Goal: Task Accomplishment & Management: Complete application form

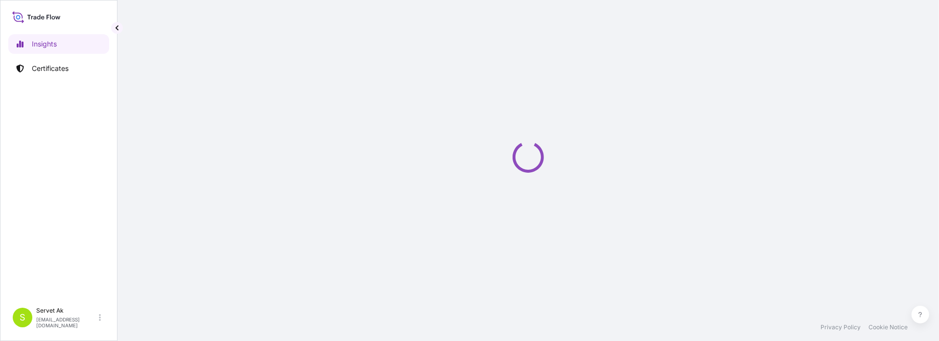
select select "2025"
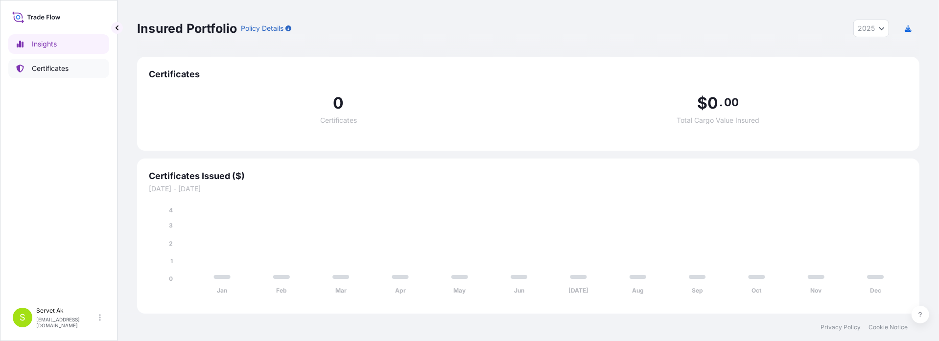
click at [51, 63] on link "Certificates" at bounding box center [58, 69] width 101 height 20
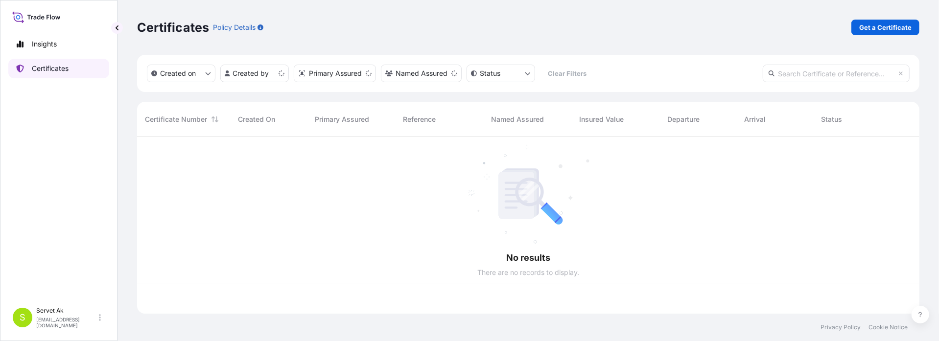
scroll to position [175, 775]
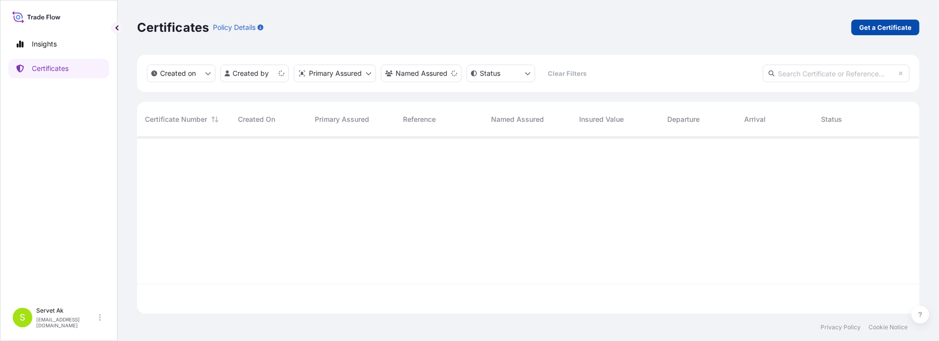
click at [878, 28] on p "Get a Certificate" at bounding box center [886, 28] width 52 height 10
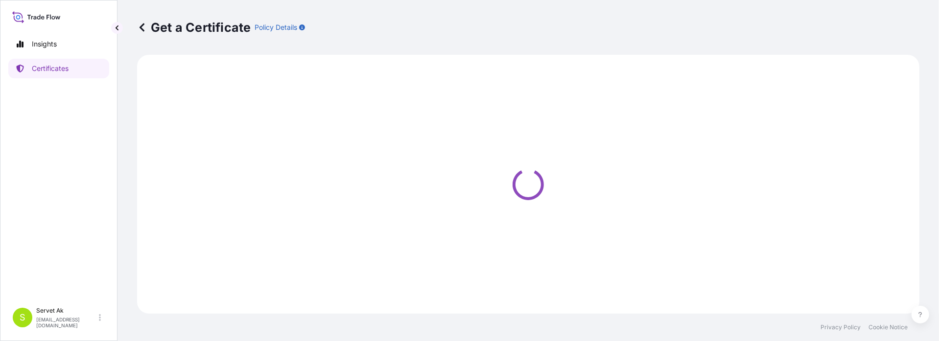
select select "Sea"
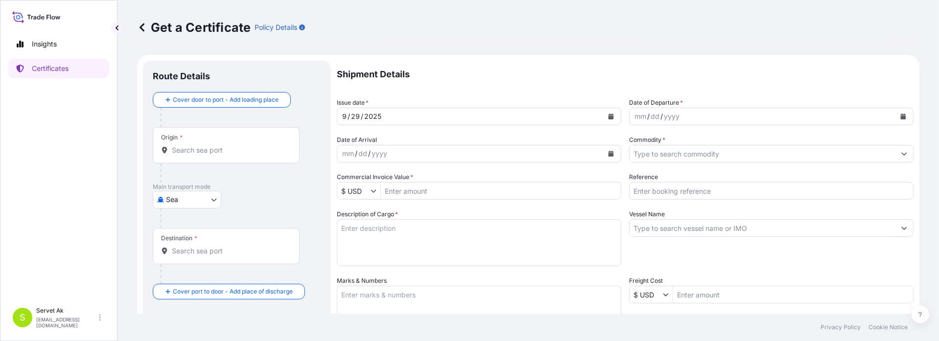
click at [470, 115] on div "[DATE]" at bounding box center [470, 117] width 266 height 18
click at [603, 117] on button "Calendar" at bounding box center [611, 117] width 16 height 16
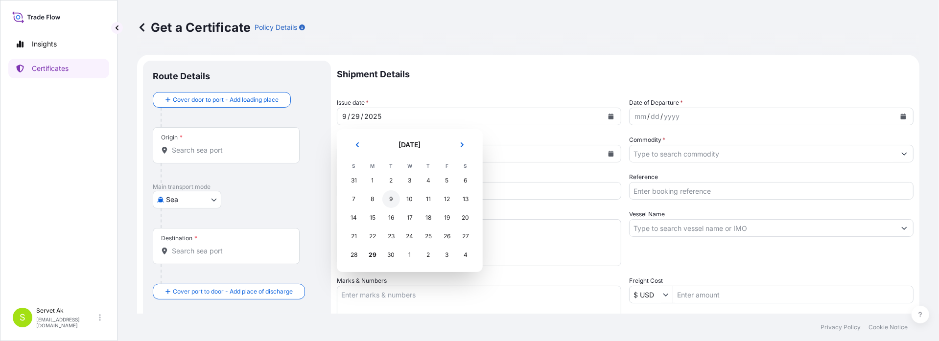
click at [392, 196] on div "9" at bounding box center [392, 200] width 18 height 18
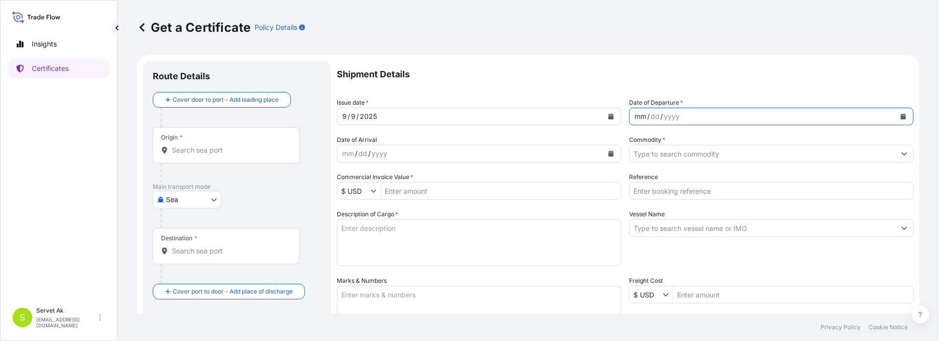
click at [723, 120] on div "mm / dd / yyyy" at bounding box center [763, 117] width 266 height 18
click at [609, 116] on icon "Calendar" at bounding box center [611, 117] width 5 height 6
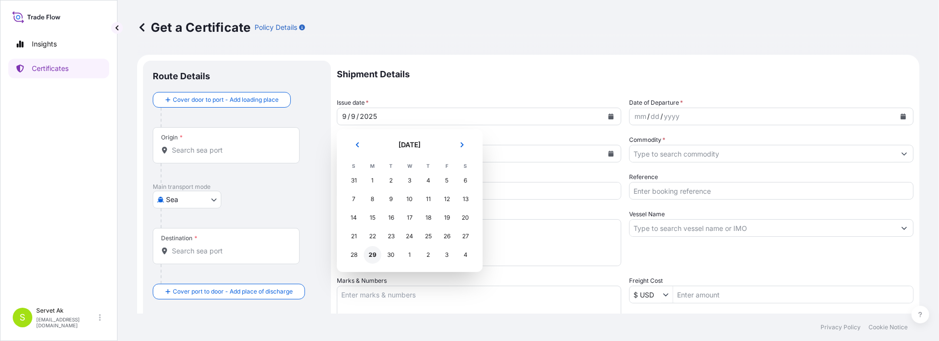
click at [375, 258] on div "29" at bounding box center [373, 255] width 18 height 18
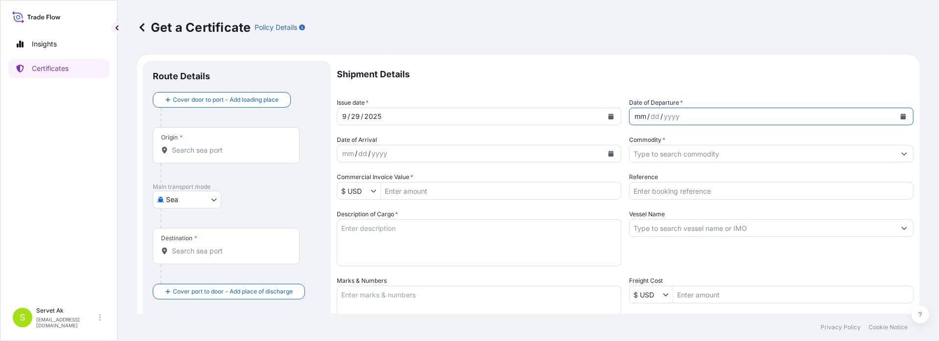
click at [708, 114] on div "mm / dd / yyyy" at bounding box center [763, 117] width 266 height 18
click at [900, 117] on button "Calendar" at bounding box center [904, 117] width 16 height 16
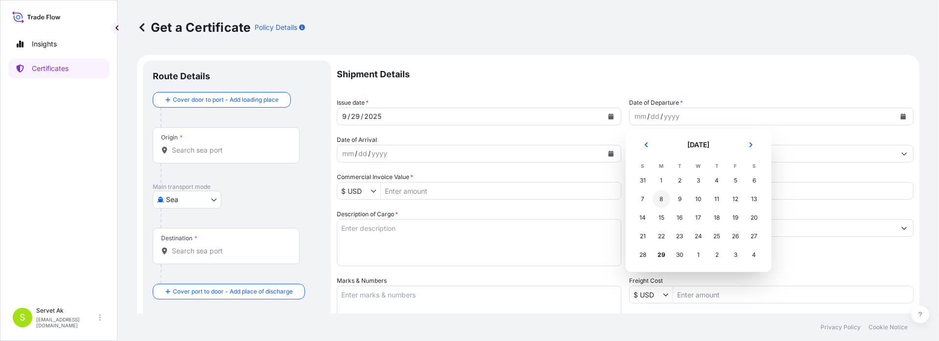
click at [662, 205] on div "8" at bounding box center [662, 200] width 18 height 18
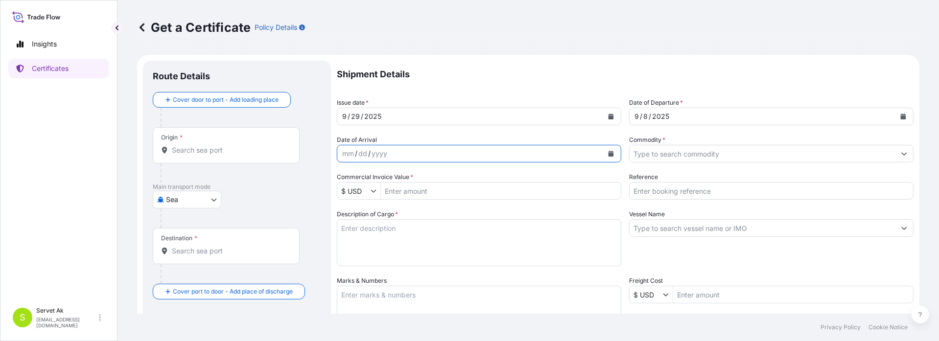
click at [612, 156] on button "Calendar" at bounding box center [611, 154] width 16 height 16
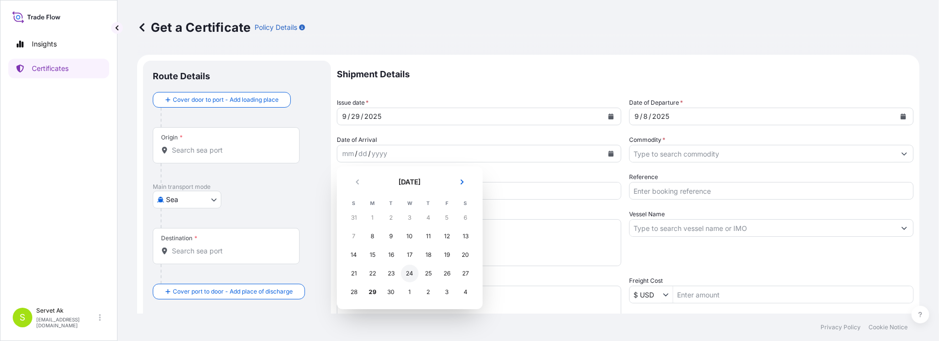
click at [415, 272] on div "24" at bounding box center [410, 274] width 18 height 18
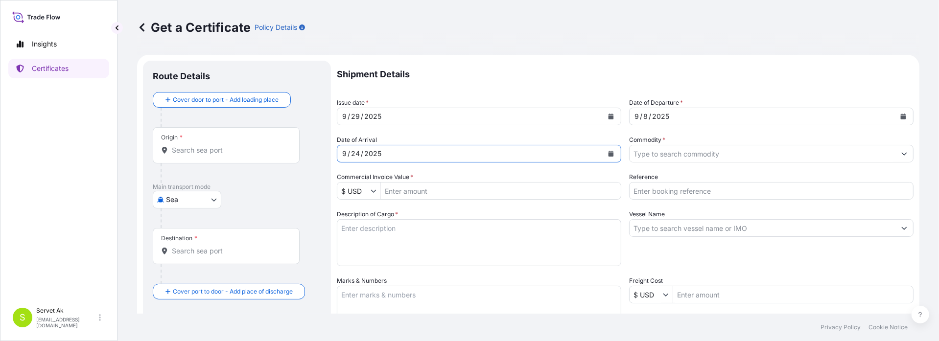
click at [676, 159] on input "Commodity *" at bounding box center [763, 154] width 266 height 18
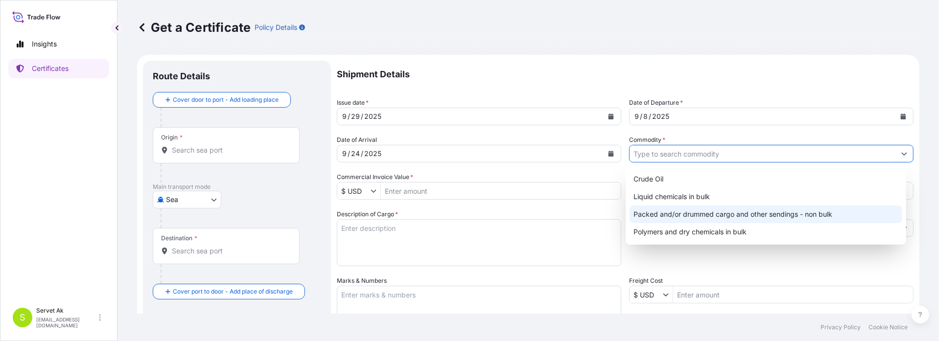
click at [671, 220] on div "Packed and/or drummed cargo and other sendings - non bulk" at bounding box center [766, 215] width 273 height 18
type input "Packed and/or drummed cargo and other sendings - non bulk"
click at [614, 256] on textarea "Description of Cargo *" at bounding box center [479, 242] width 285 height 47
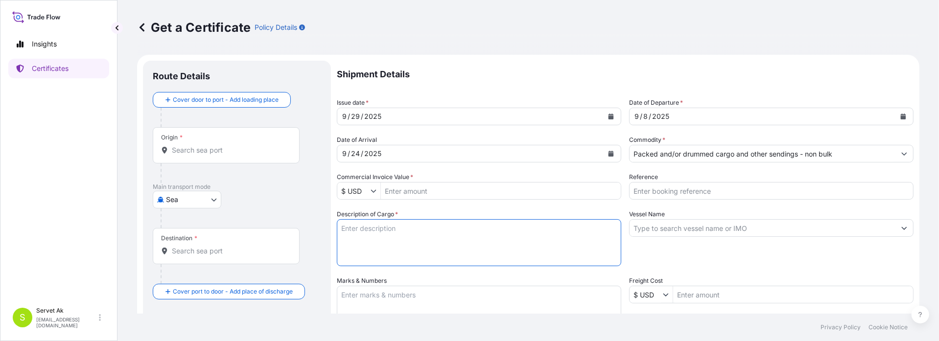
click at [638, 190] on input "Reference" at bounding box center [771, 191] width 285 height 18
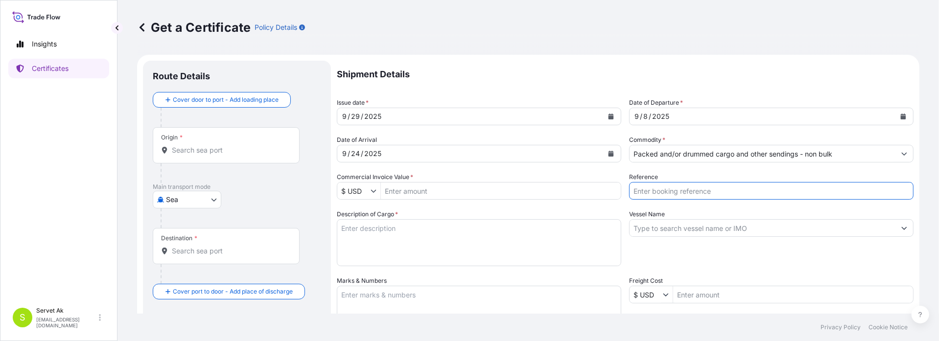
paste input "4406016543"
type input "4406016543"
click at [376, 189] on icon "Show suggestions" at bounding box center [374, 191] width 6 height 6
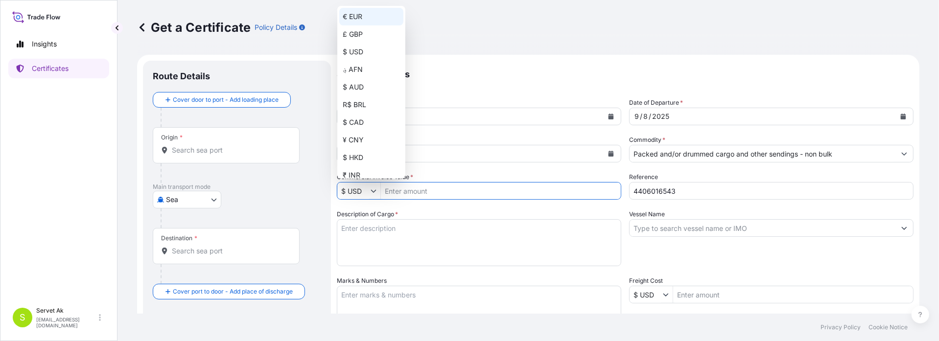
click at [358, 13] on div "€ EUR" at bounding box center [371, 17] width 64 height 18
type input "€ EUR"
click at [481, 191] on input "Commercial Invoice Value *" at bounding box center [501, 191] width 240 height 18
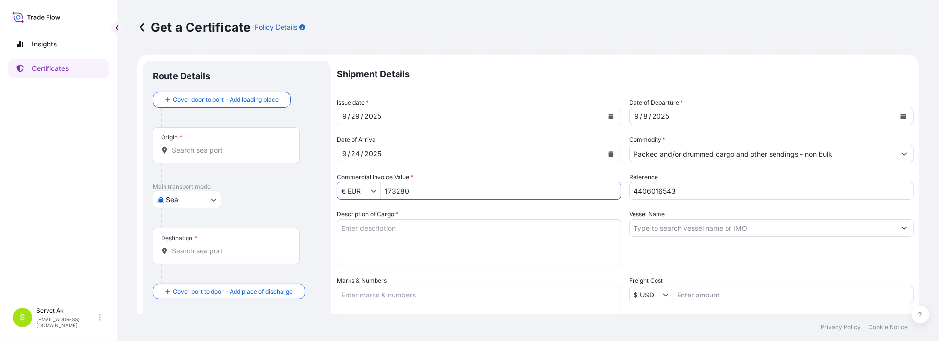
type input "173,280"
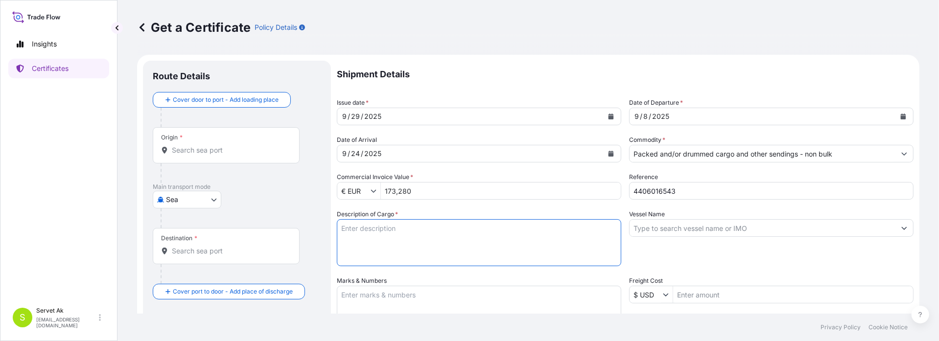
click at [466, 227] on textarea "Description of Cargo *" at bounding box center [479, 242] width 285 height 47
drag, startPoint x: 428, startPoint y: 239, endPoint x: 315, endPoint y: 220, distance: 113.8
click at [315, 220] on form "Route Details Cover door to port - Add loading place Place of loading Road / In…" at bounding box center [528, 308] width 783 height 506
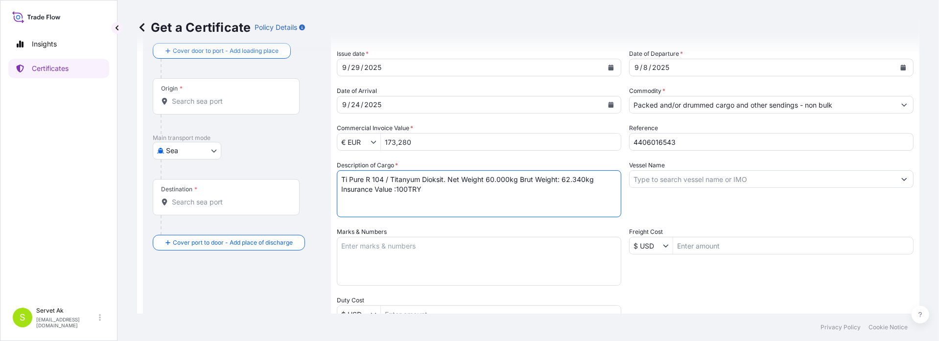
scroll to position [98, 0]
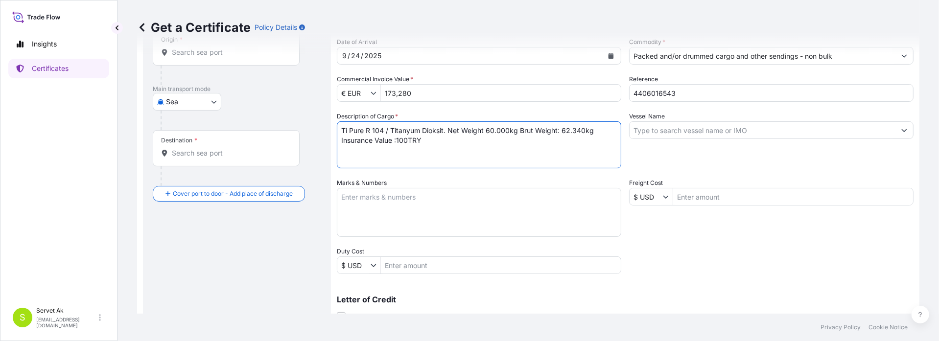
type textarea "Ti Pure R 104 / Titanyum Dioksit. Net Weight 60.000kg Brut Weight: 62.340kg Ins…"
click at [431, 192] on textarea "Marks & Numbers" at bounding box center [479, 212] width 285 height 49
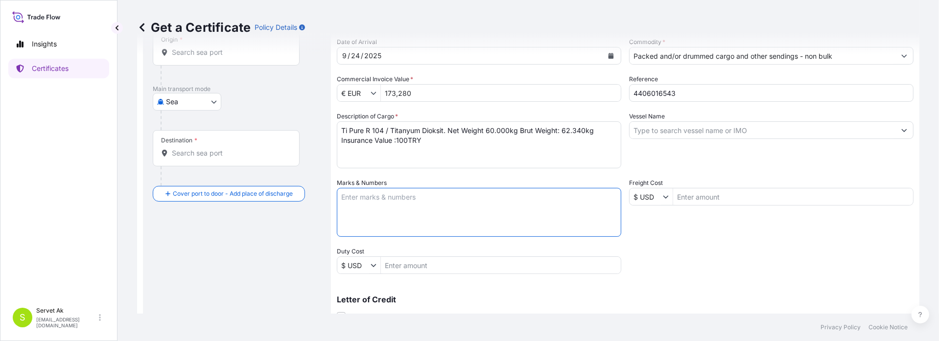
paste textarea "Ti Pure R 104 / Titanyum Dioksit. Net Weight 60.000kg Brut Weight: 62.340kg Ins…"
type textarea "Ti Pure R 104 / Titanyum Dioksit. Net Weight 60.000kg Brut Weight: 62.340kg Ins…"
click at [675, 133] on input "Vessel Name" at bounding box center [763, 130] width 266 height 18
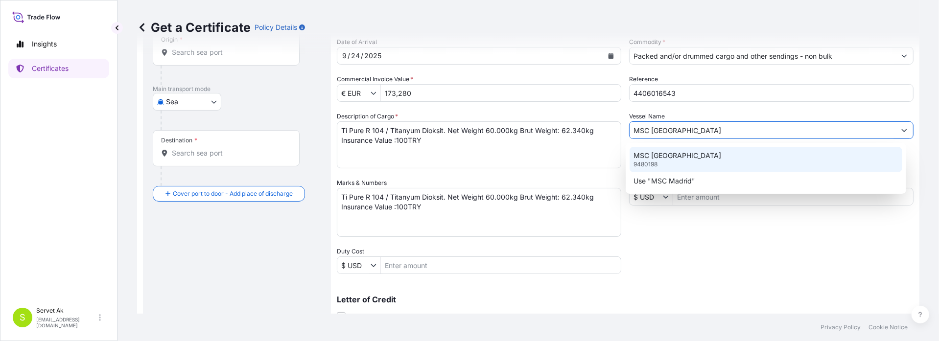
click at [710, 153] on div "MSC MADRID 9480198" at bounding box center [766, 159] width 273 height 25
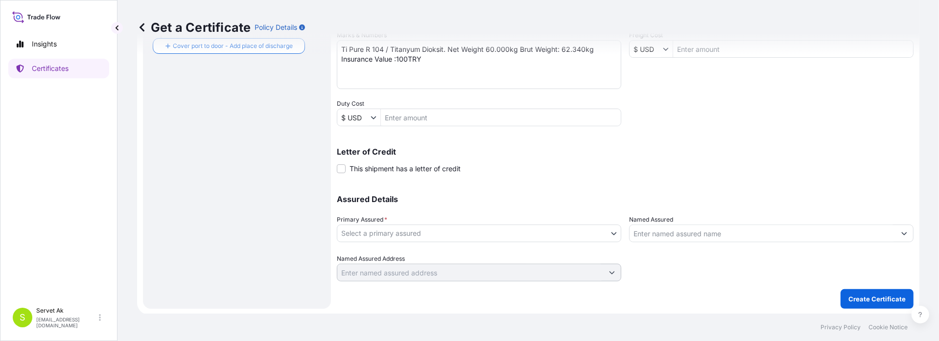
scroll to position [246, 0]
type input "MSC [GEOGRAPHIC_DATA]"
click at [456, 240] on body "1 option available. 2 options available. Insights Certificates S Servet Ak [EMA…" at bounding box center [469, 170] width 939 height 341
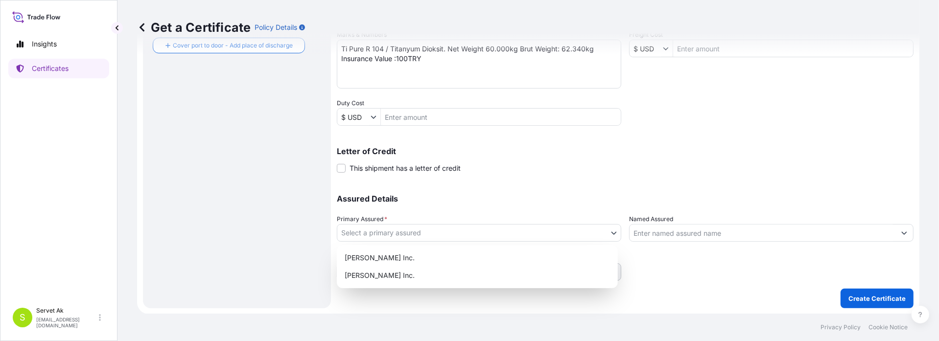
click at [453, 248] on div "[PERSON_NAME] Inc. [PERSON_NAME] Inc." at bounding box center [477, 266] width 281 height 43
click at [453, 254] on div "[PERSON_NAME] Inc." at bounding box center [477, 258] width 273 height 18
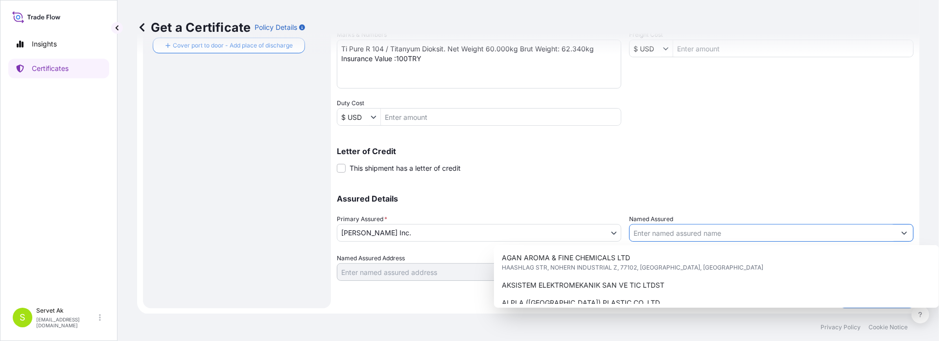
click at [661, 229] on input "Named Assured" at bounding box center [763, 233] width 266 height 18
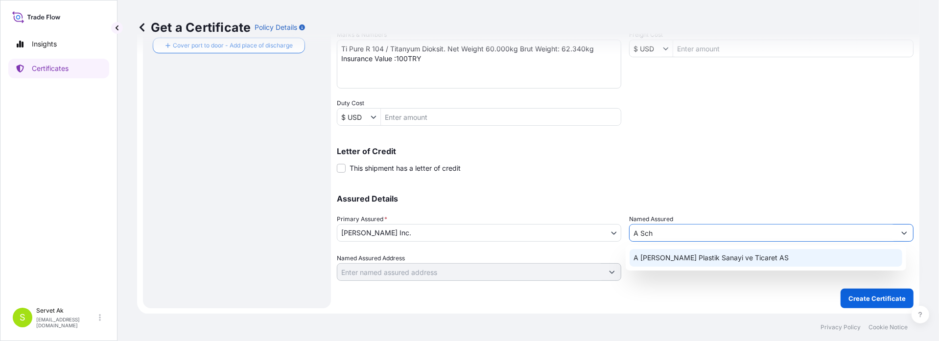
click at [691, 254] on span "A [PERSON_NAME] Plastik Sanayi ve Ticaret AS" at bounding box center [711, 258] width 155 height 10
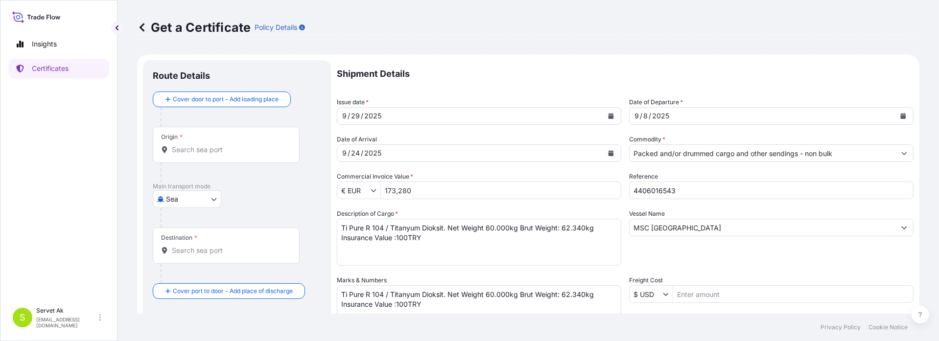
scroll to position [0, 0]
type input "A [PERSON_NAME] Plastik Sanayi ve Ticaret AS"
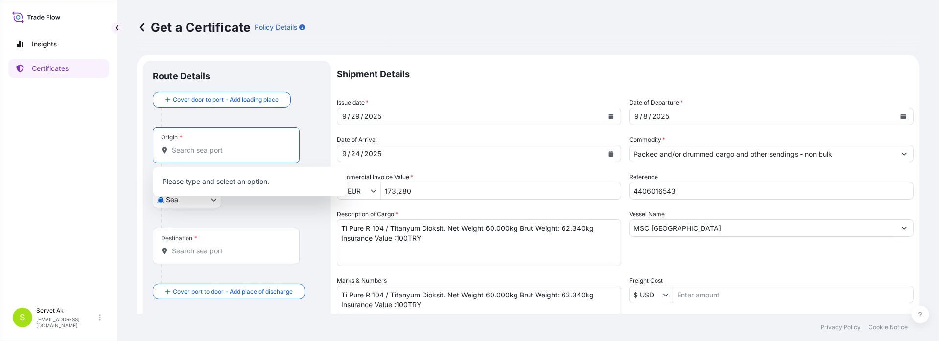
click at [211, 147] on input "Origin *" at bounding box center [230, 150] width 116 height 10
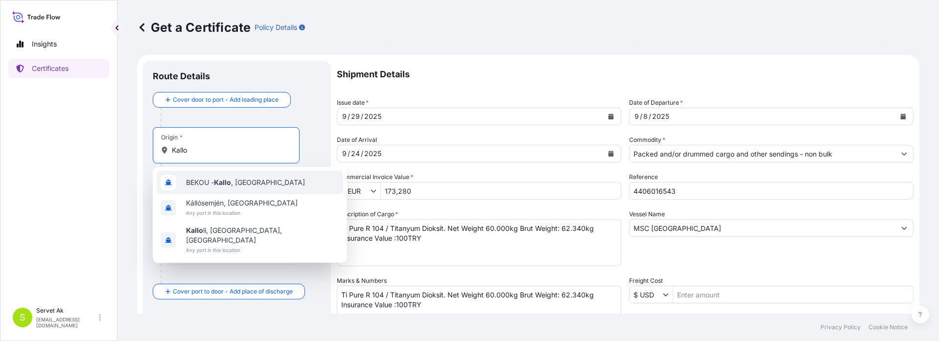
click at [200, 179] on span "BEKOU - [GEOGRAPHIC_DATA] , [GEOGRAPHIC_DATA]" at bounding box center [245, 183] width 119 height 10
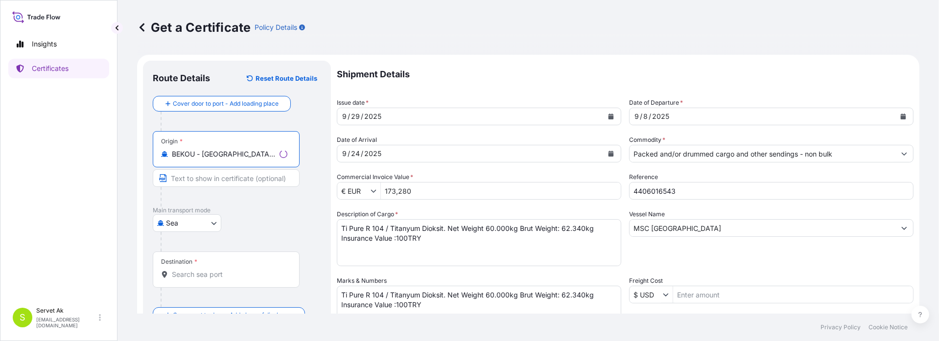
type input "BEKOU - [GEOGRAPHIC_DATA], [GEOGRAPHIC_DATA]"
click at [200, 179] on input "Text to appear on certificate" at bounding box center [226, 178] width 147 height 18
click at [207, 281] on div "Destination *" at bounding box center [226, 270] width 147 height 36
click at [207, 280] on input "Destination *" at bounding box center [230, 275] width 116 height 10
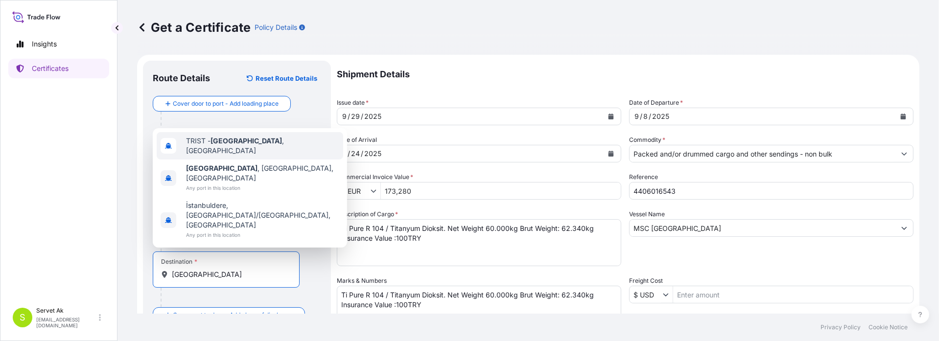
click at [205, 156] on span "TRIST - [GEOGRAPHIC_DATA] , [GEOGRAPHIC_DATA]" at bounding box center [262, 146] width 153 height 20
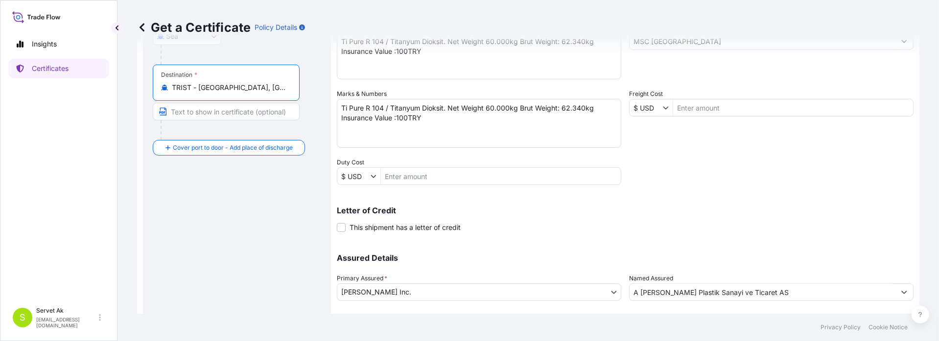
scroll to position [245, 0]
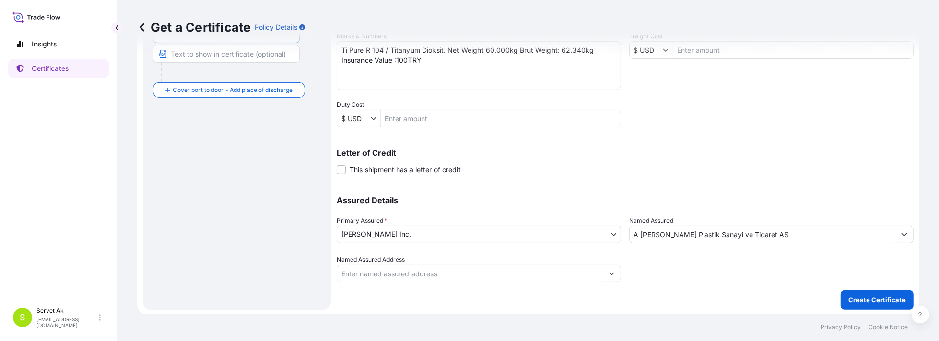
type input "TRIST - [GEOGRAPHIC_DATA], [GEOGRAPHIC_DATA]"
click at [868, 301] on p "Create Certificate" at bounding box center [877, 300] width 57 height 10
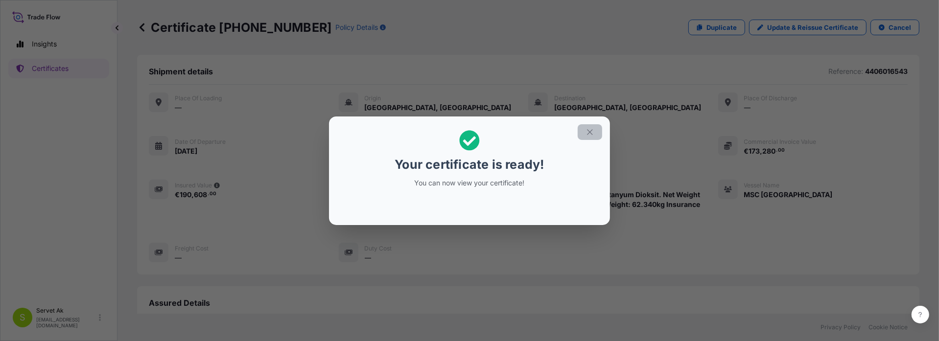
click at [588, 131] on icon "button" at bounding box center [590, 132] width 9 height 9
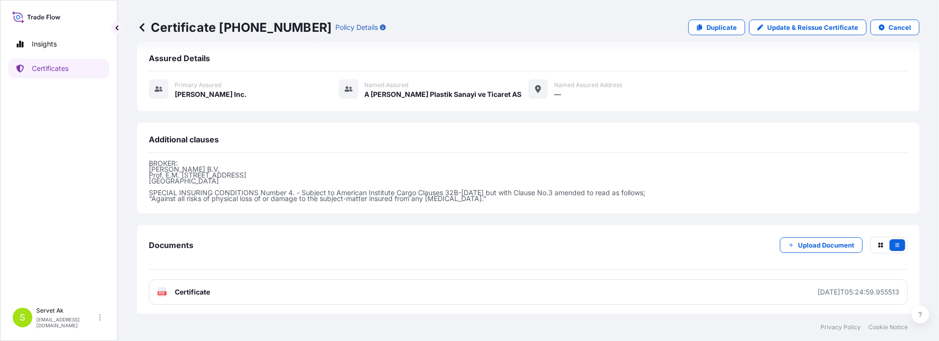
scroll to position [245, 0]
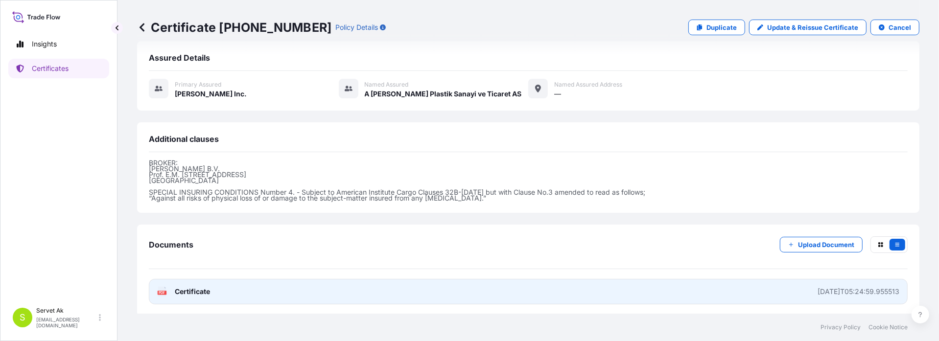
click at [186, 295] on link "PDF Certificate [DATE]T05:24:59.955513" at bounding box center [528, 291] width 759 height 25
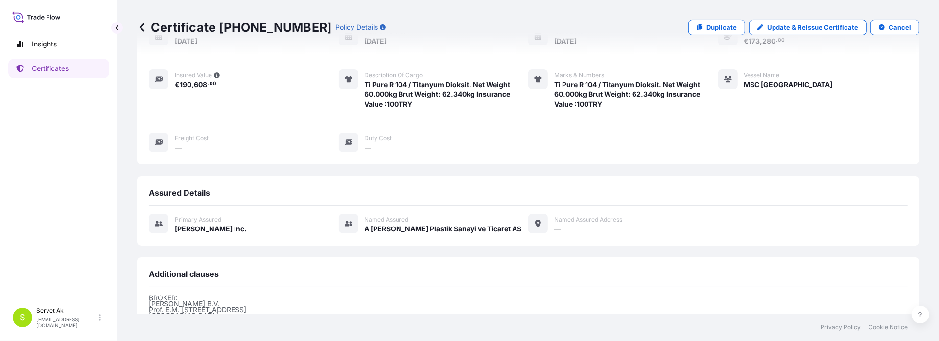
scroll to position [49, 0]
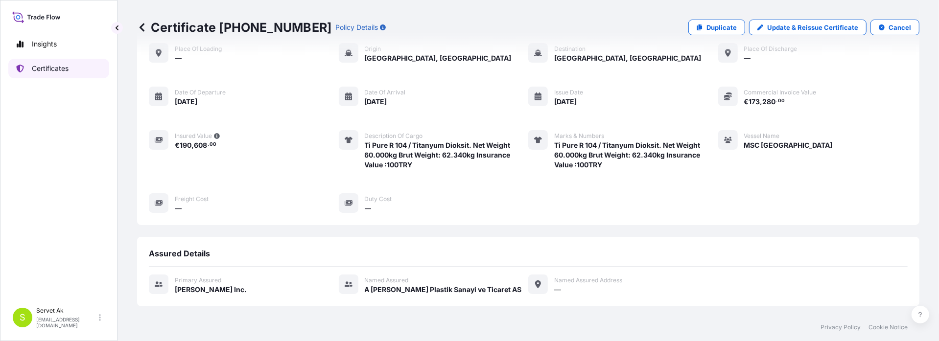
click at [51, 66] on p "Certificates" at bounding box center [50, 69] width 37 height 10
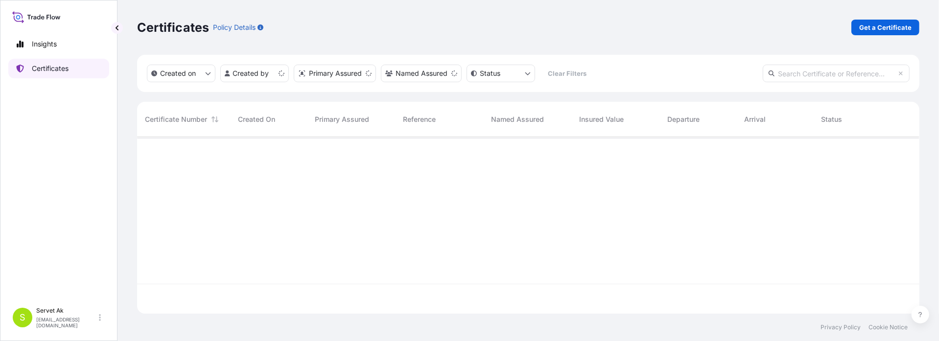
scroll to position [175, 775]
click at [877, 30] on p "Get a Certificate" at bounding box center [886, 28] width 52 height 10
select select "Sea"
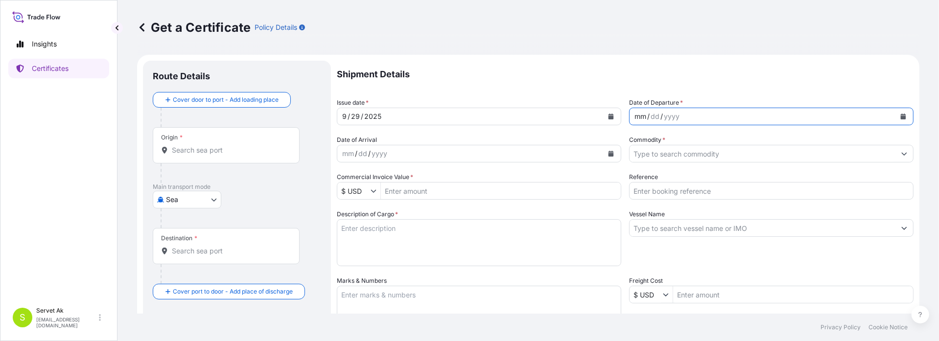
click at [722, 123] on div "mm / dd / yyyy" at bounding box center [763, 117] width 266 height 18
click at [717, 114] on div "mm / dd / yyyy" at bounding box center [763, 117] width 266 height 18
click at [901, 116] on icon "Calendar" at bounding box center [904, 117] width 6 height 6
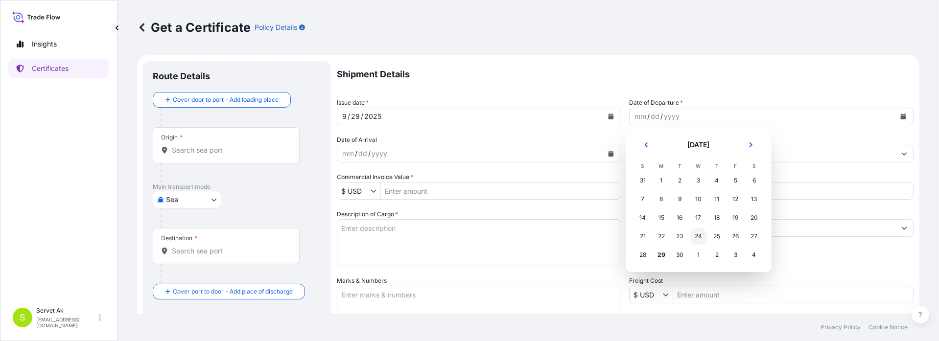
click at [696, 241] on div "24" at bounding box center [699, 237] width 18 height 18
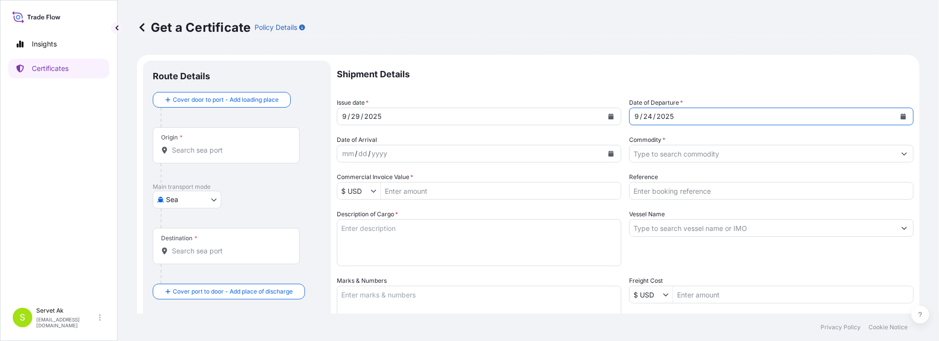
click at [663, 155] on input "Commodity *" at bounding box center [763, 154] width 266 height 18
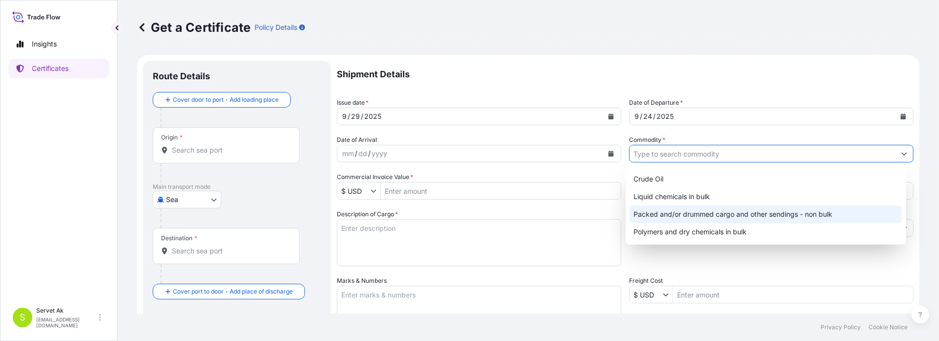
click at [678, 213] on div "Packed and/or drummed cargo and other sendings - non bulk" at bounding box center [766, 215] width 273 height 18
type input "Packed and/or drummed cargo and other sendings - non bulk"
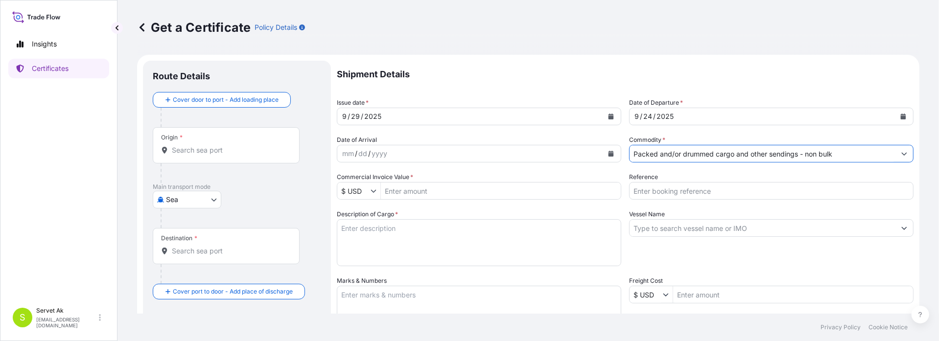
click at [374, 190] on icon "Show suggestions" at bounding box center [374, 191] width 6 height 6
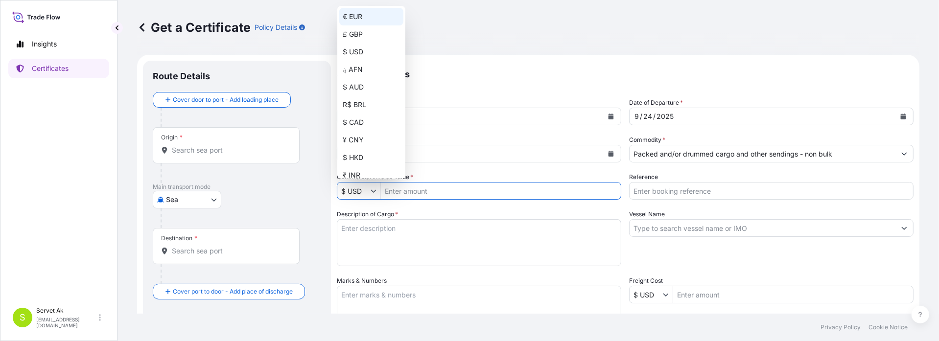
click at [359, 14] on div "€ EUR" at bounding box center [371, 17] width 64 height 18
type input "€ EUR"
click at [423, 197] on input "Commercial Invoice Value *" at bounding box center [501, 191] width 240 height 18
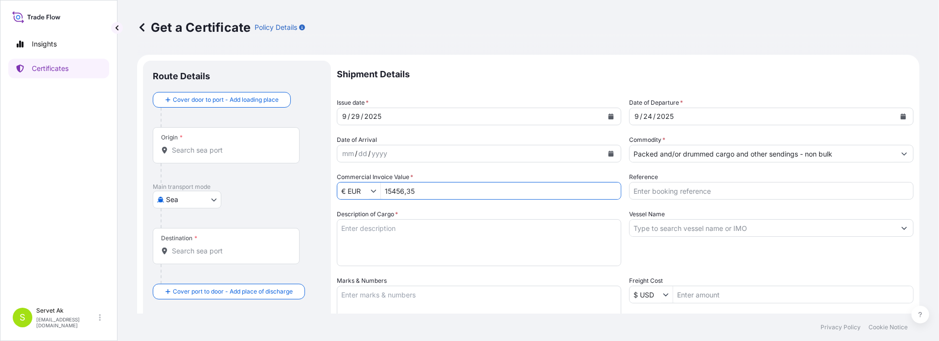
type input "1,545,635"
click at [690, 196] on input "Reference" at bounding box center [771, 191] width 285 height 18
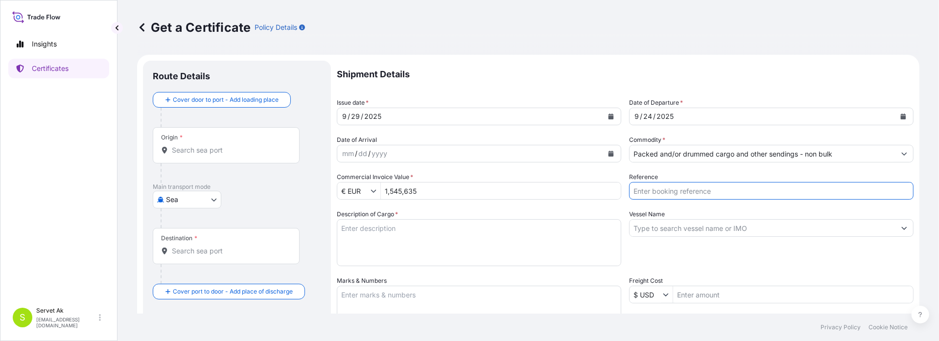
paste input "4405909939"
type input "4405909939"
click at [388, 245] on textarea "Description of Cargo *" at bounding box center [479, 242] width 285 height 47
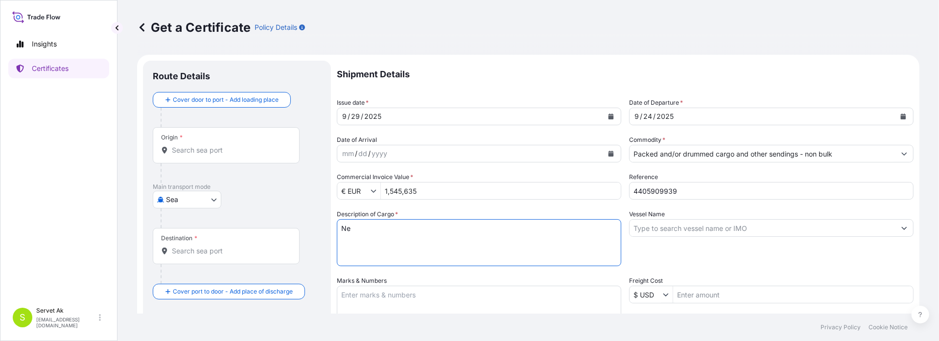
type textarea "N"
click at [500, 227] on textarea "Pack materials / Ambalaj malzemesi. Net Weight: Brut Wieght: Insurance Value:10…" at bounding box center [479, 242] width 285 height 47
click at [568, 225] on textarea "Pack materials / Ambalaj malzemesi. Net Weight: 3602Kg Brut Wieght: Insurance V…" at bounding box center [479, 242] width 285 height 47
drag, startPoint x: 428, startPoint y: 239, endPoint x: 297, endPoint y: 218, distance: 131.8
click at [297, 218] on form "Route Details Cover door to port - Add loading place Place of loading Road / In…" at bounding box center [528, 308] width 783 height 506
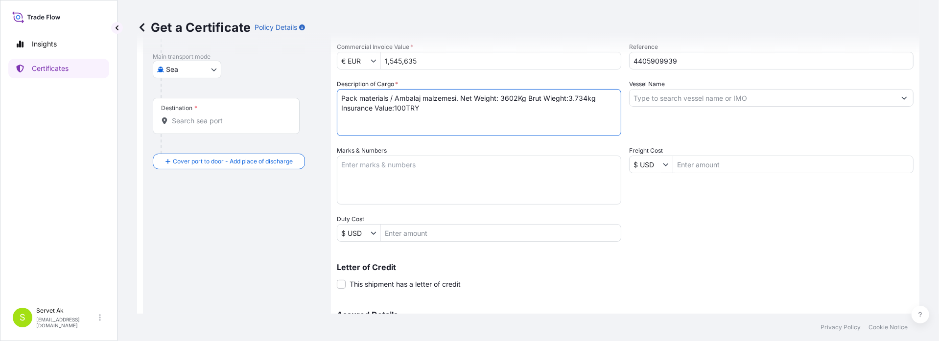
scroll to position [147, 0]
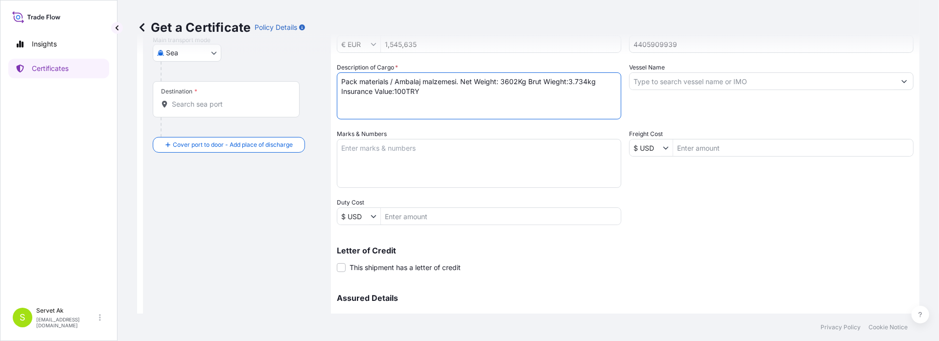
type textarea "Pack materials / Ambalaj malzemesi. Net Weight: 3602Kg Brut Wieght:3.734kg Insu…"
click at [379, 158] on textarea "Marks & Numbers" at bounding box center [479, 163] width 285 height 49
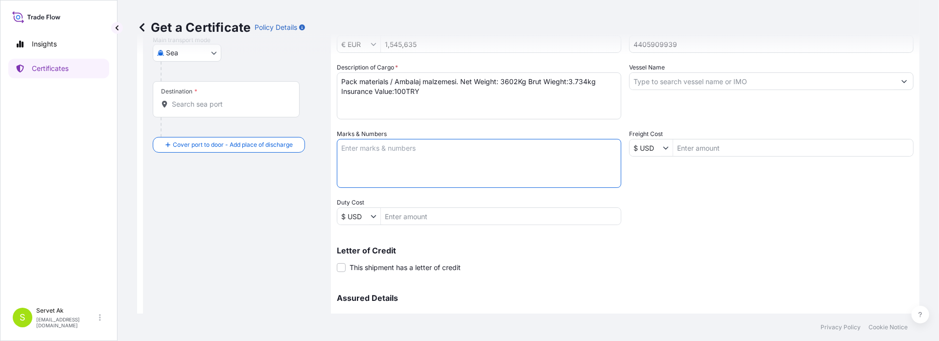
paste textarea "Pack materials / Ambalaj malzemesi. Net Weight: 3602Kg Brut Wieght:3.734kg Insu…"
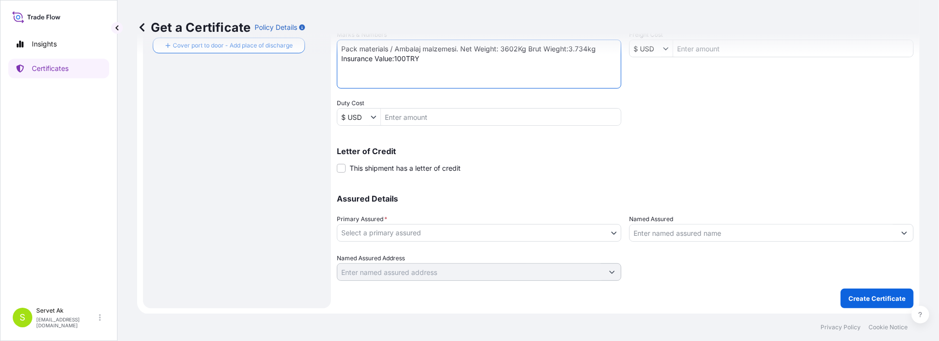
type textarea "Pack materials / Ambalaj malzemesi. Net Weight: 3602Kg Brut Wieght:3.734kg Insu…"
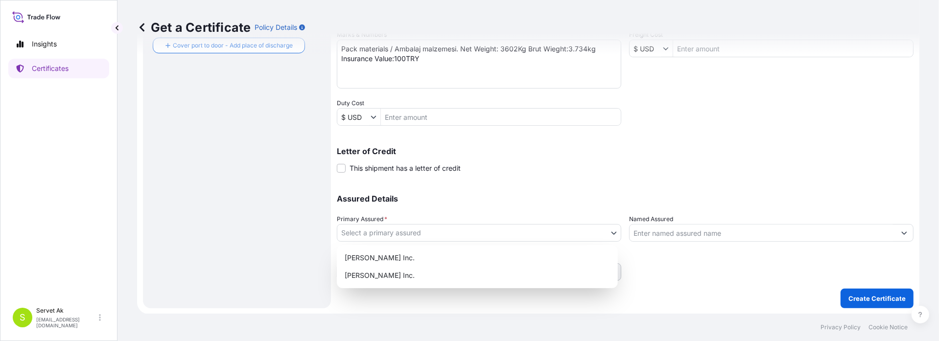
click at [418, 236] on body "Insights Certificates S Servet Ak [EMAIL_ADDRESS][DOMAIN_NAME] Get a Certificat…" at bounding box center [469, 170] width 939 height 341
click at [405, 264] on div "[PERSON_NAME] Inc." at bounding box center [477, 258] width 273 height 18
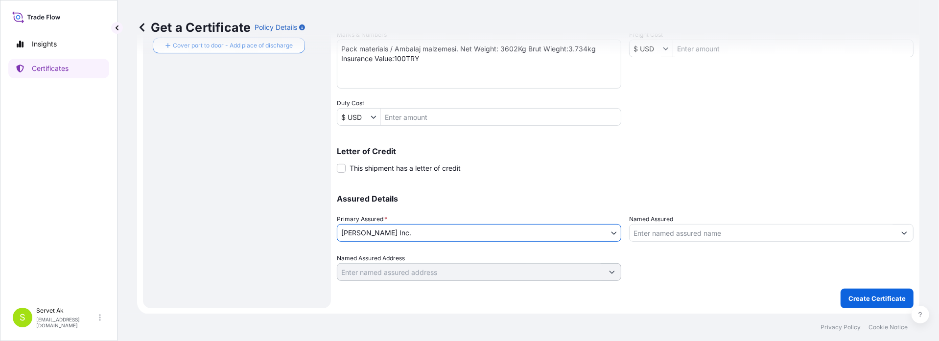
click at [712, 227] on input "Named Assured" at bounding box center [763, 233] width 266 height 18
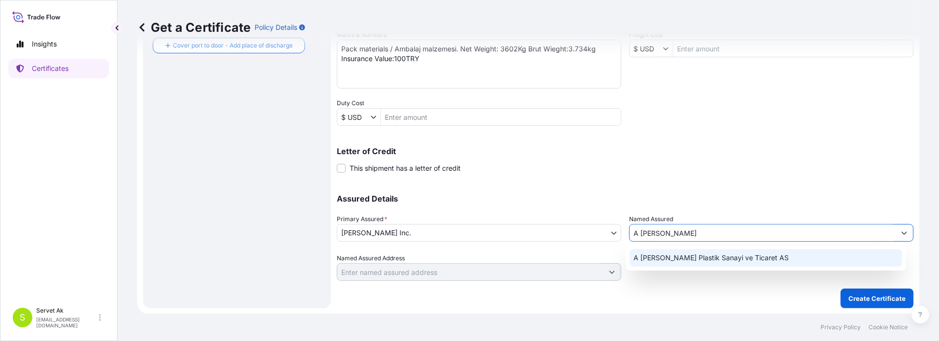
click at [697, 263] on span "A [PERSON_NAME] Plastik Sanayi ve Ticaret AS" at bounding box center [711, 258] width 155 height 10
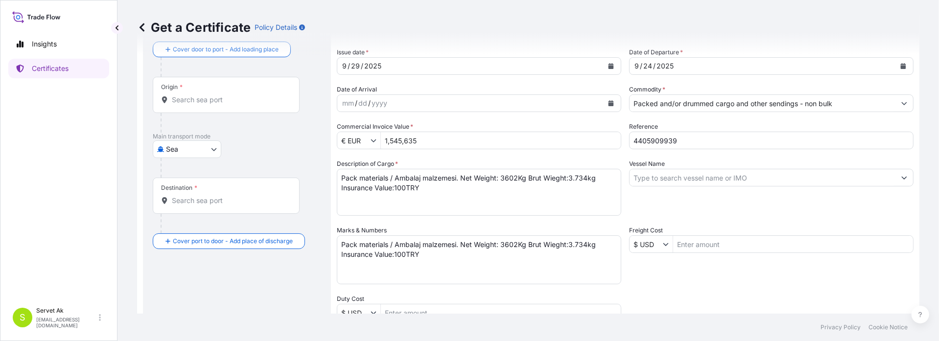
scroll to position [0, 0]
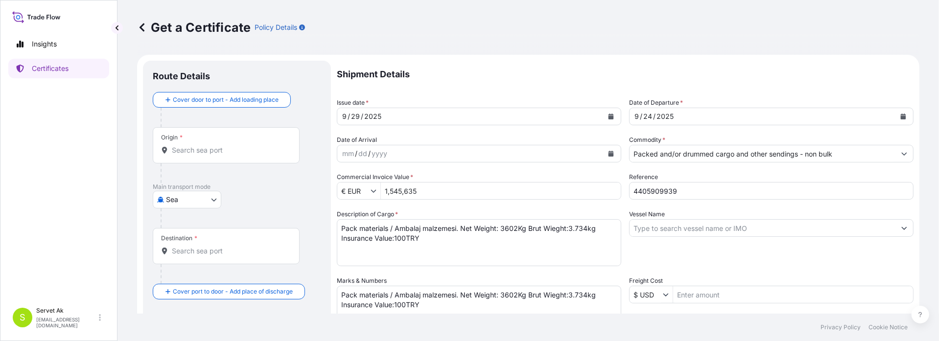
type input "A [PERSON_NAME] Plastik Sanayi ve Ticaret AS"
click at [200, 156] on div "Origin *" at bounding box center [226, 145] width 147 height 36
click at [200, 155] on input "Origin *" at bounding box center [230, 150] width 116 height 10
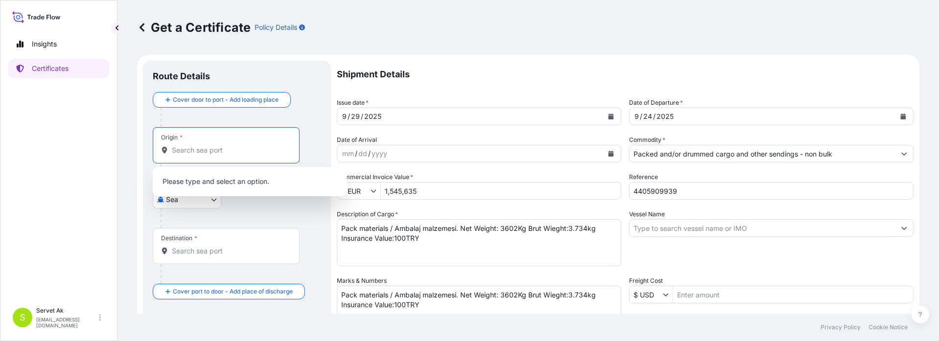
click at [178, 201] on body "4 options available. 1 option available. 0 options available. Insights Certific…" at bounding box center [469, 170] width 939 height 341
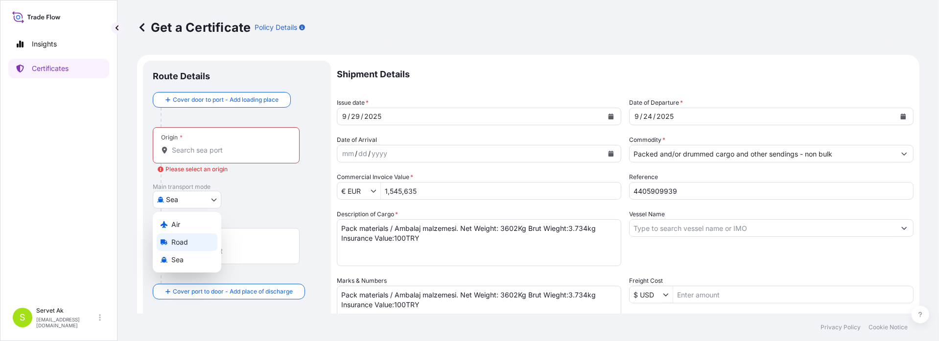
click at [179, 239] on span "Road" at bounding box center [179, 243] width 17 height 10
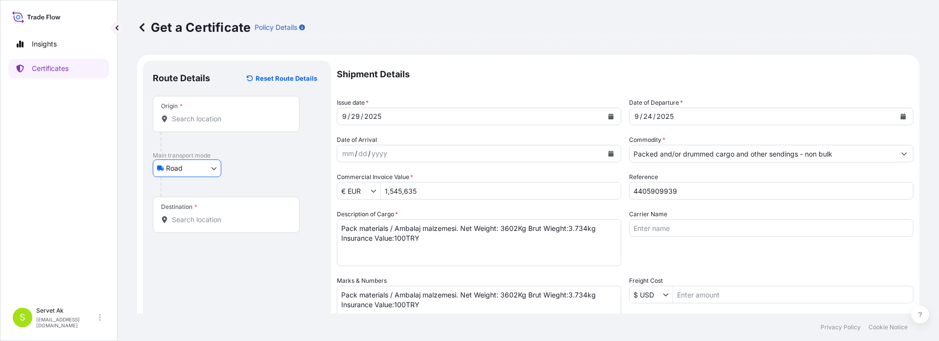
click at [200, 117] on input "Origin *" at bounding box center [230, 119] width 116 height 10
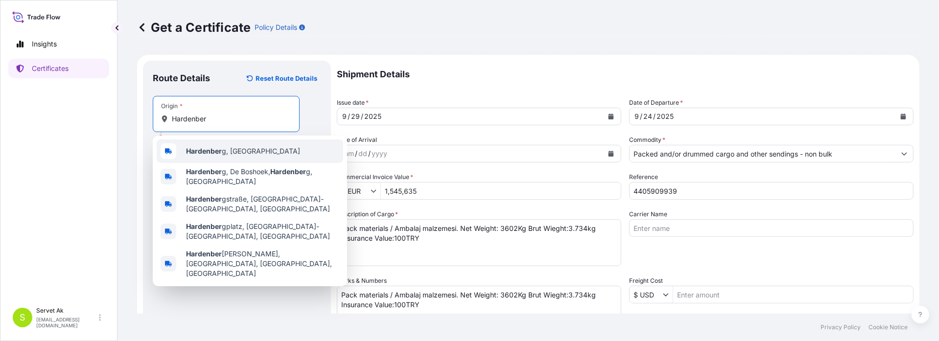
click at [262, 144] on div "Hardenber g, [GEOGRAPHIC_DATA]" at bounding box center [250, 152] width 187 height 24
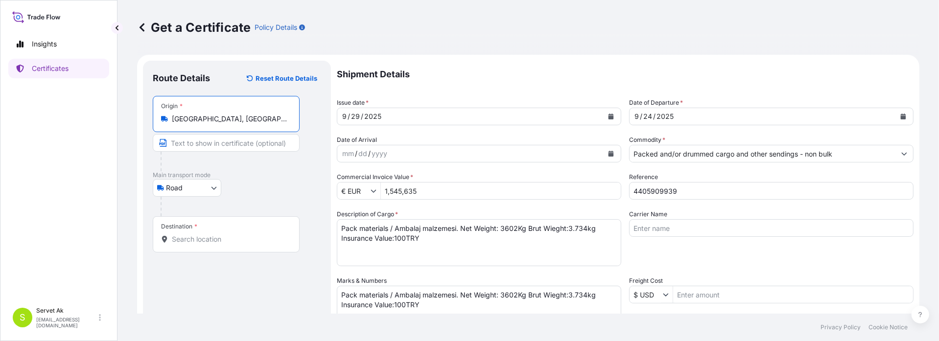
type input "[GEOGRAPHIC_DATA], [GEOGRAPHIC_DATA]"
click at [217, 231] on div "Destination *" at bounding box center [226, 235] width 147 height 36
click at [217, 235] on input "Destination *" at bounding box center [230, 240] width 116 height 10
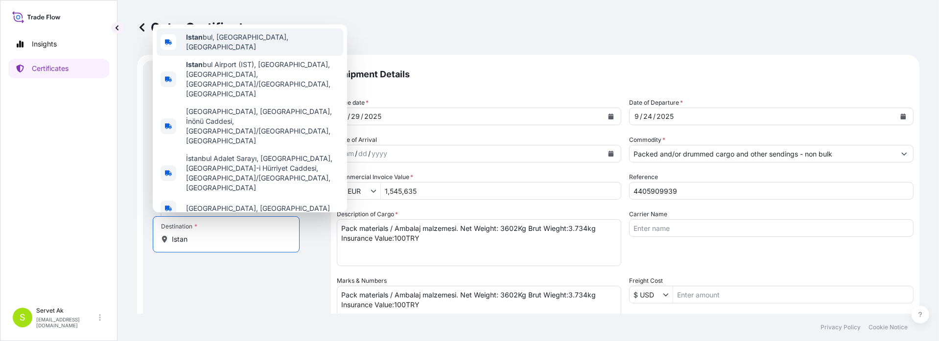
click at [211, 52] on span "Istan bul, [GEOGRAPHIC_DATA], [GEOGRAPHIC_DATA]" at bounding box center [262, 42] width 153 height 20
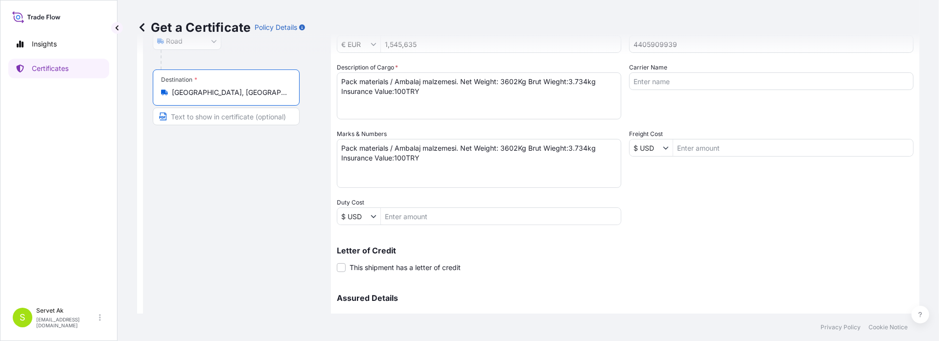
scroll to position [246, 0]
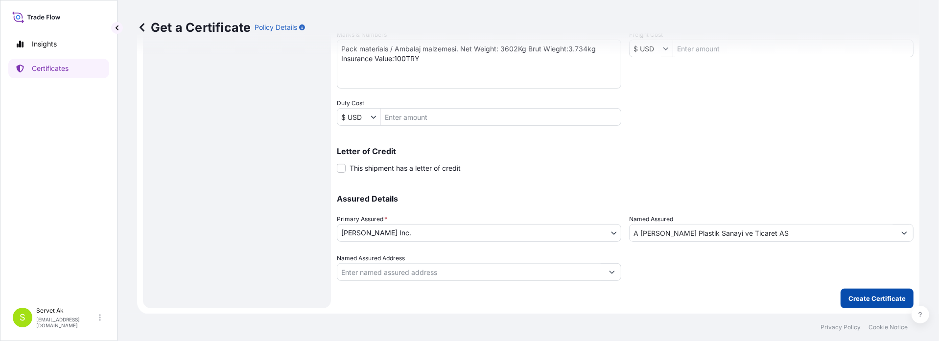
type input "[GEOGRAPHIC_DATA], [GEOGRAPHIC_DATA], [GEOGRAPHIC_DATA]"
click at [859, 300] on p "Create Certificate" at bounding box center [877, 299] width 57 height 10
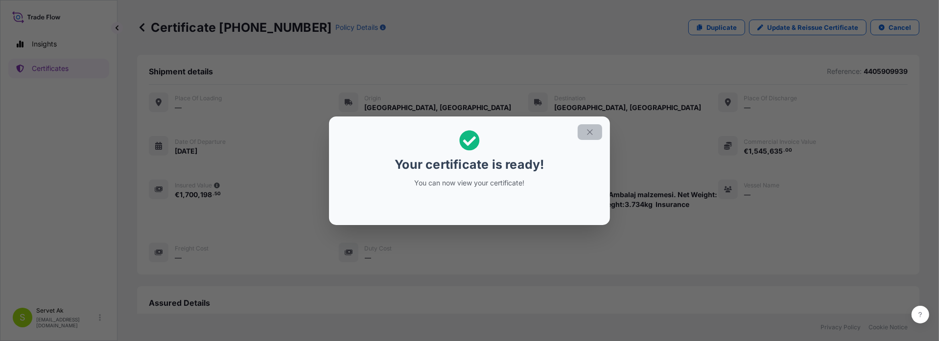
click at [591, 129] on icon "button" at bounding box center [590, 132] width 9 height 9
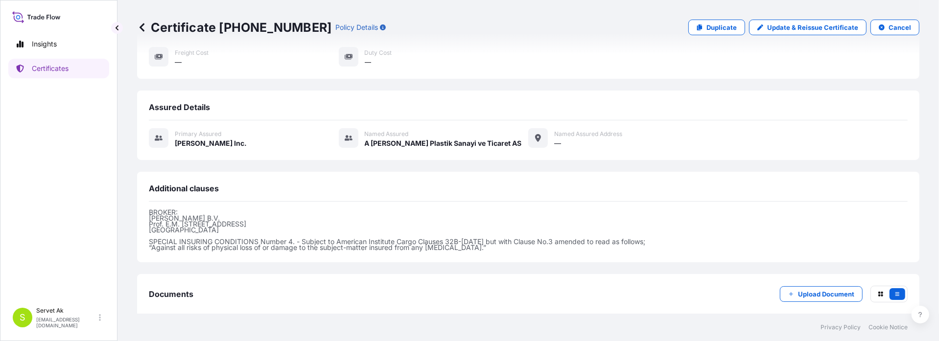
scroll to position [245, 0]
